Goal: Task Accomplishment & Management: Use online tool/utility

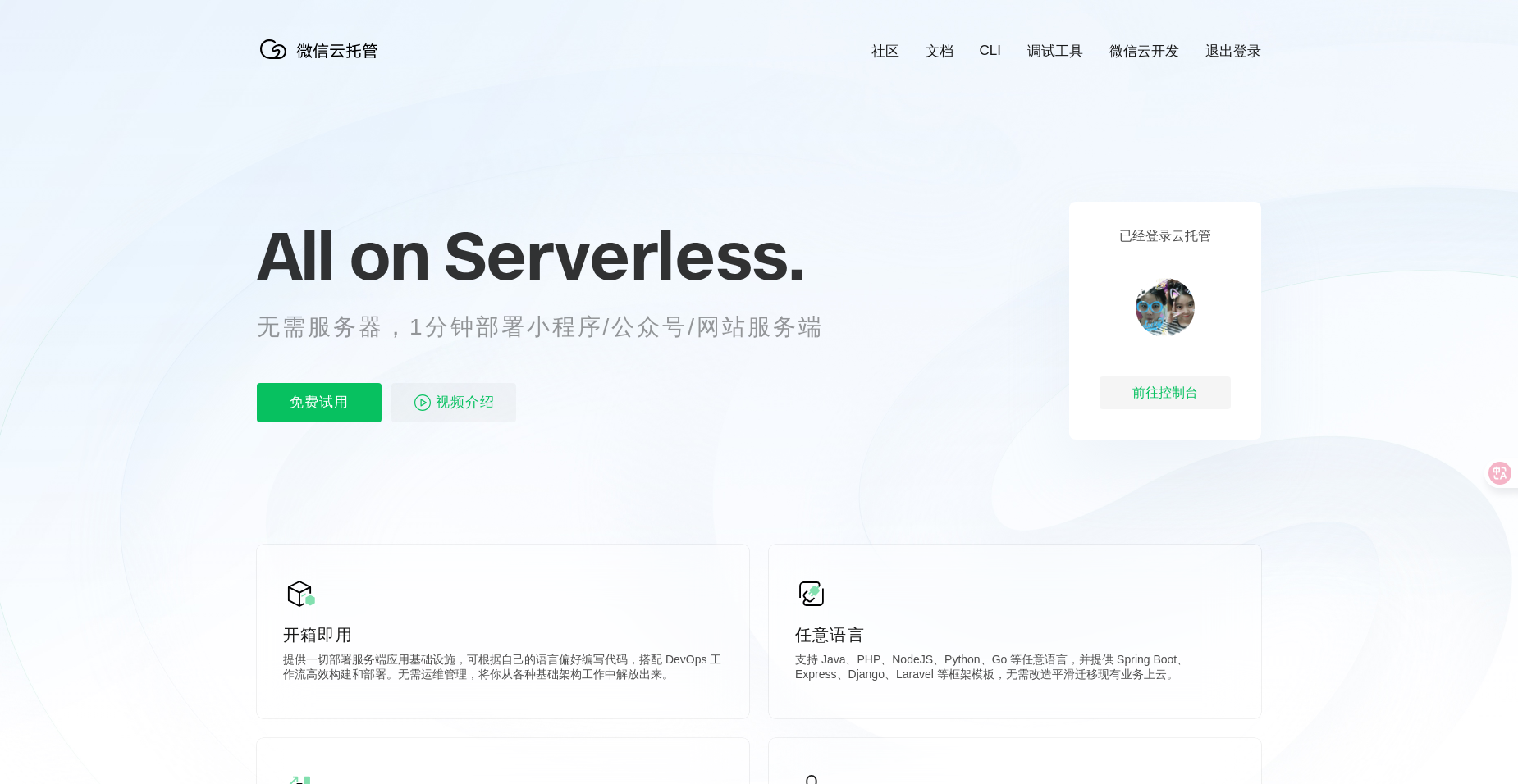
scroll to position [0, 2917]
click at [1172, 392] on div "前往控制台" at bounding box center [1164, 393] width 131 height 33
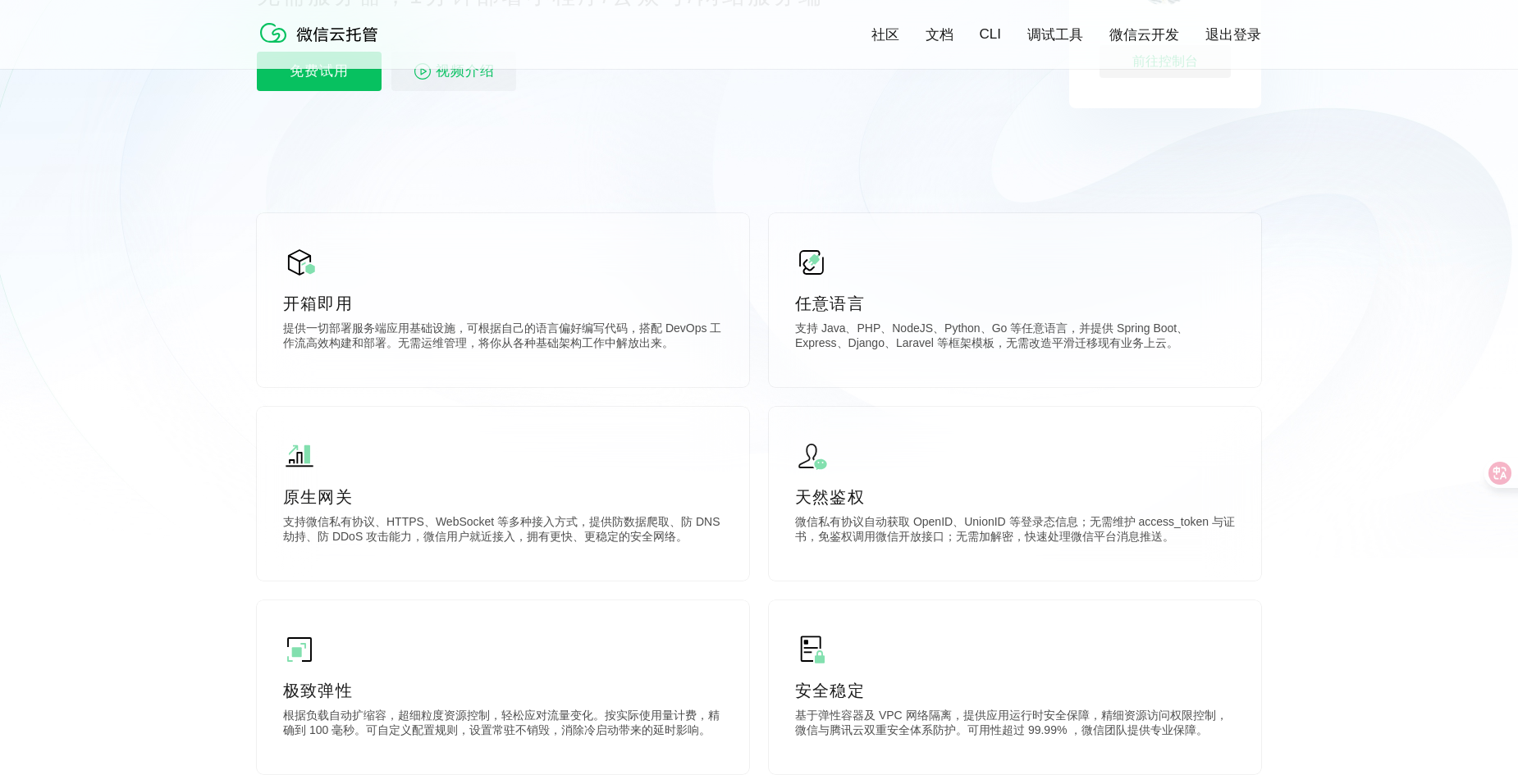
scroll to position [656, 0]
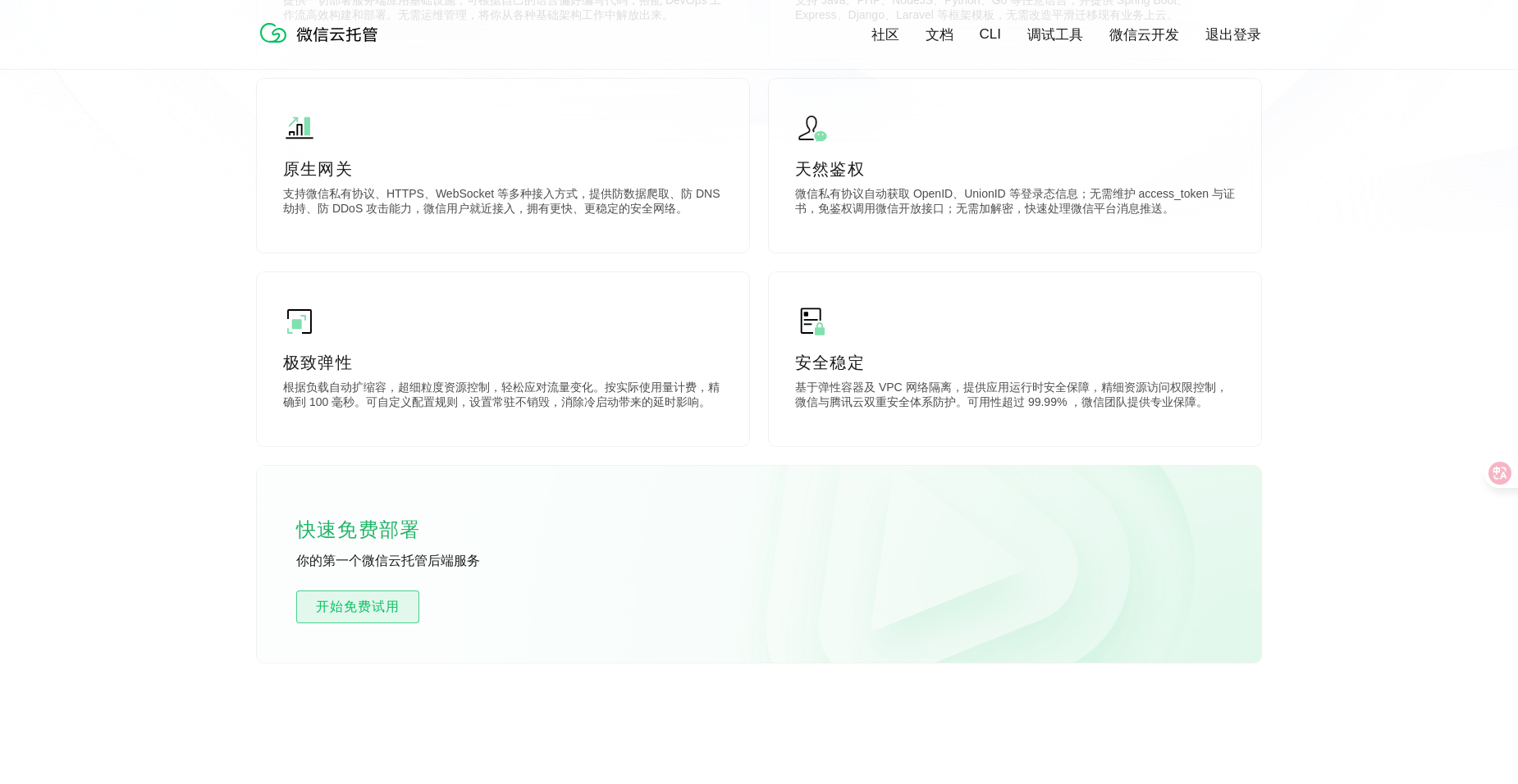
click at [361, 609] on span "开始免费试用" at bounding box center [358, 607] width 121 height 20
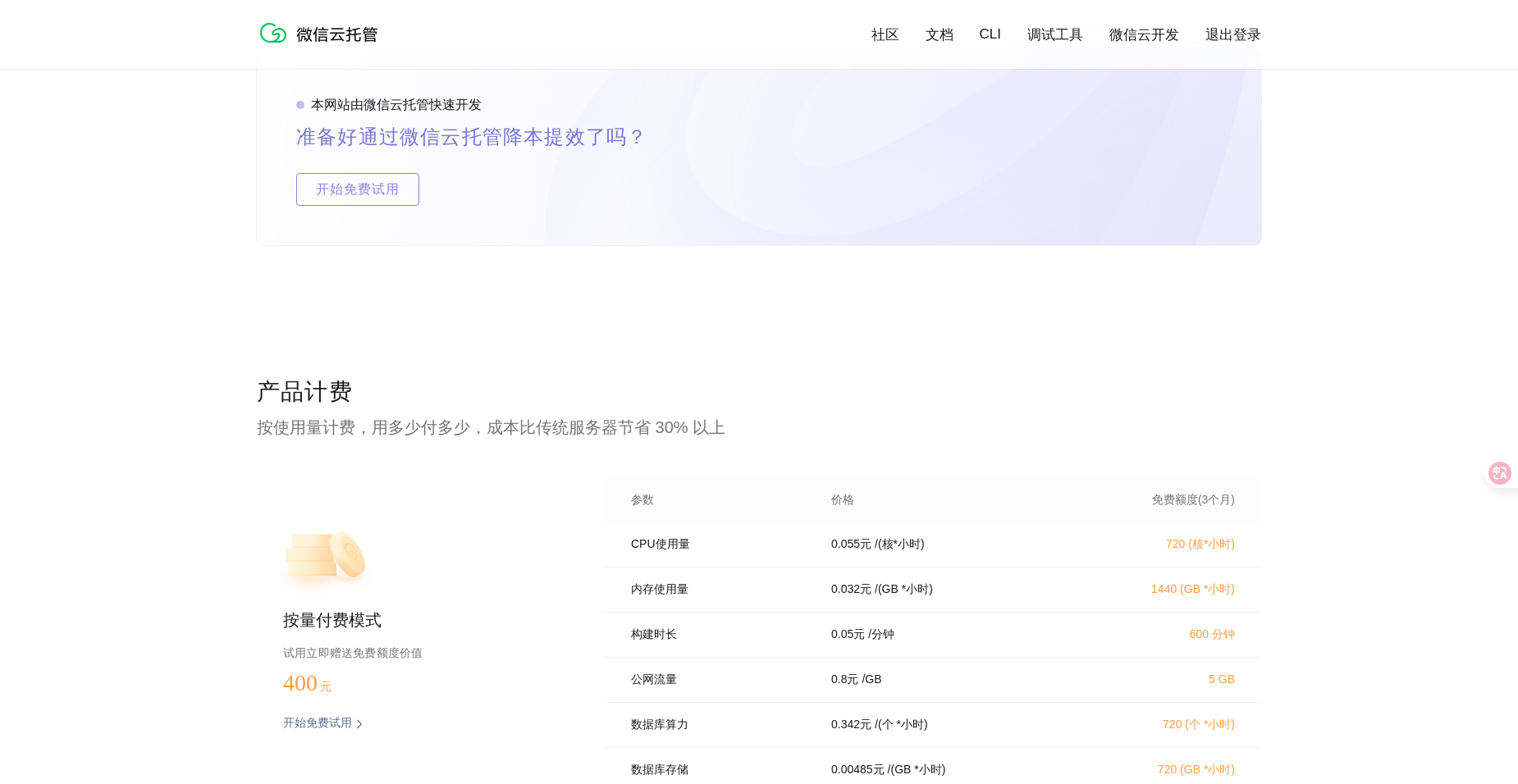
scroll to position [3199, 0]
